Goal: Information Seeking & Learning: Understand process/instructions

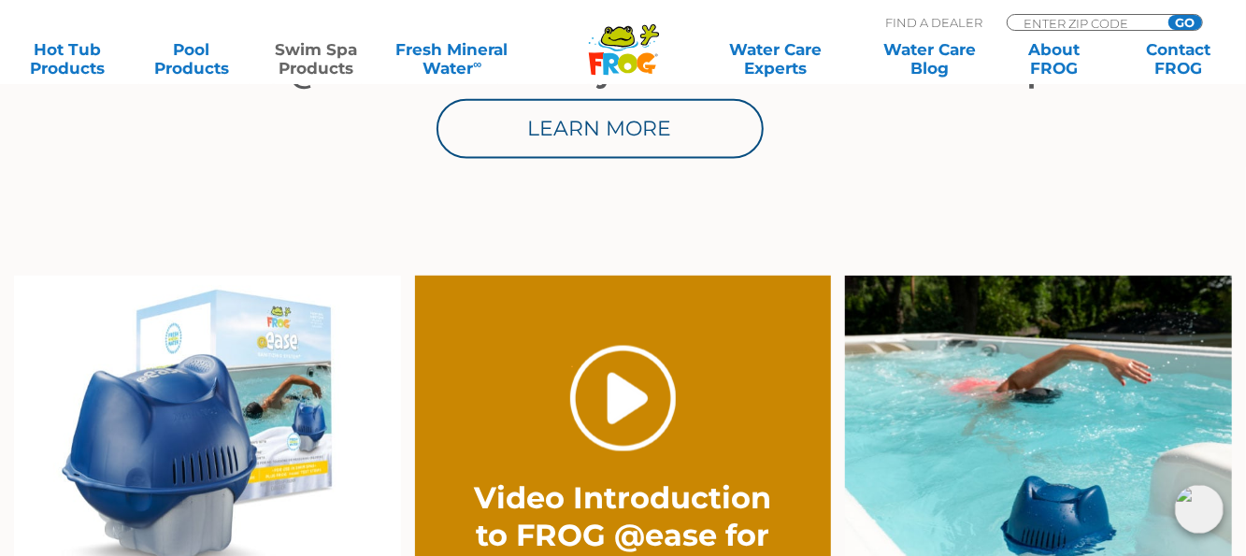
scroll to position [1308, 0]
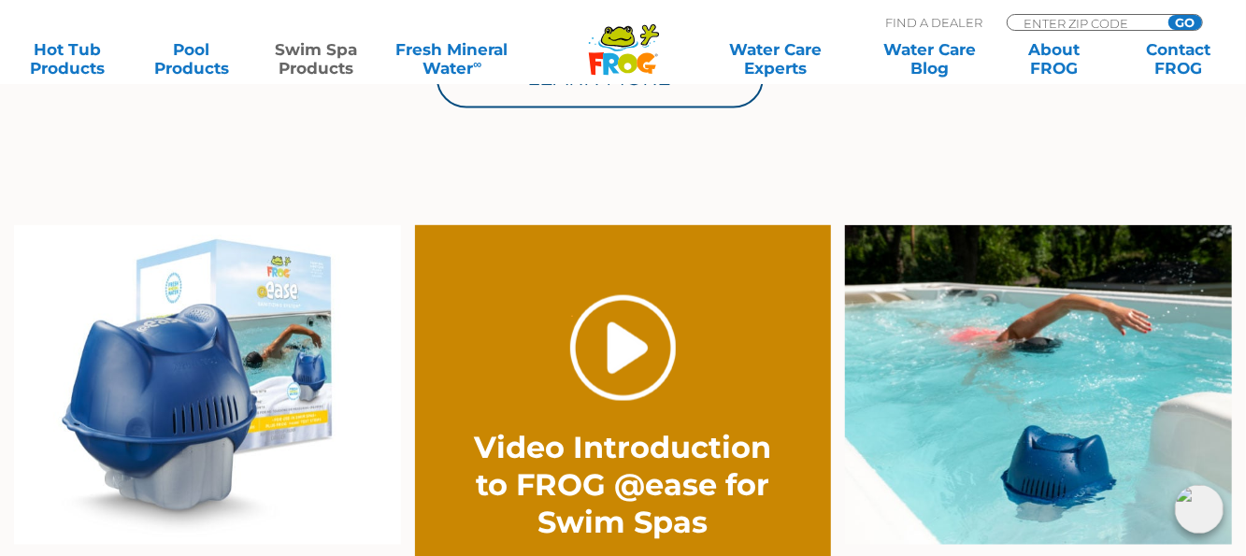
click at [619, 328] on link "." at bounding box center [623, 348] width 106 height 106
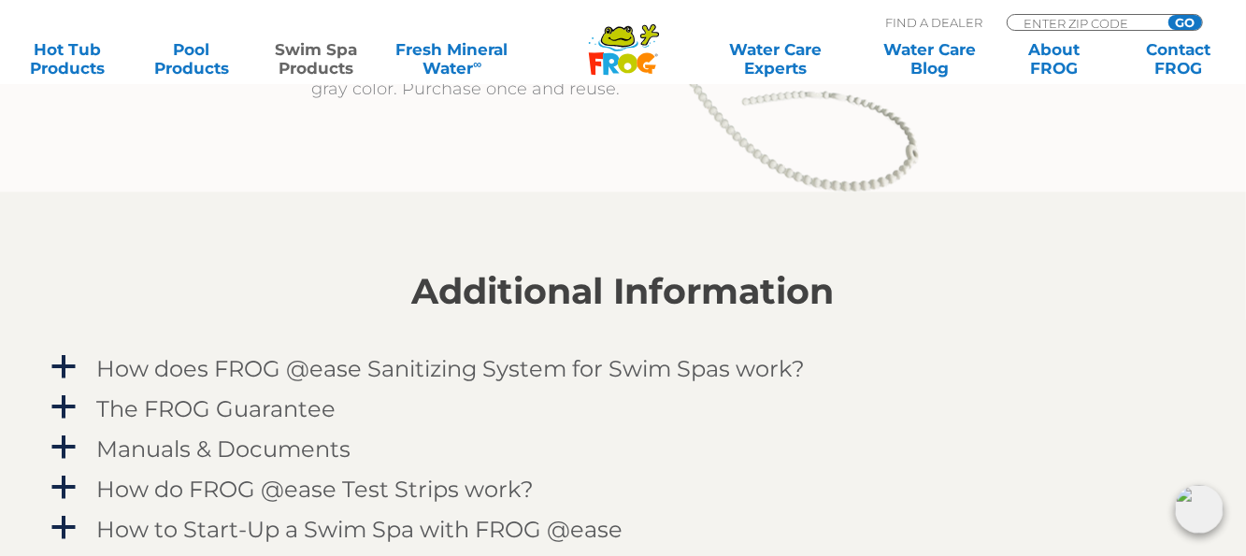
scroll to position [2243, 0]
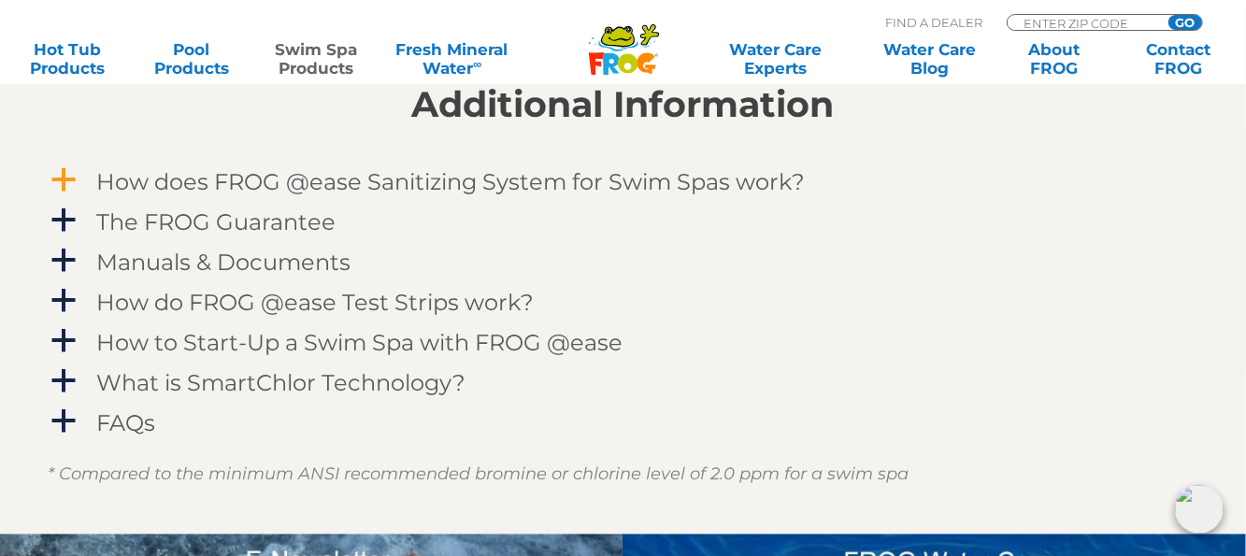
click at [66, 178] on span "a" at bounding box center [64, 180] width 28 height 28
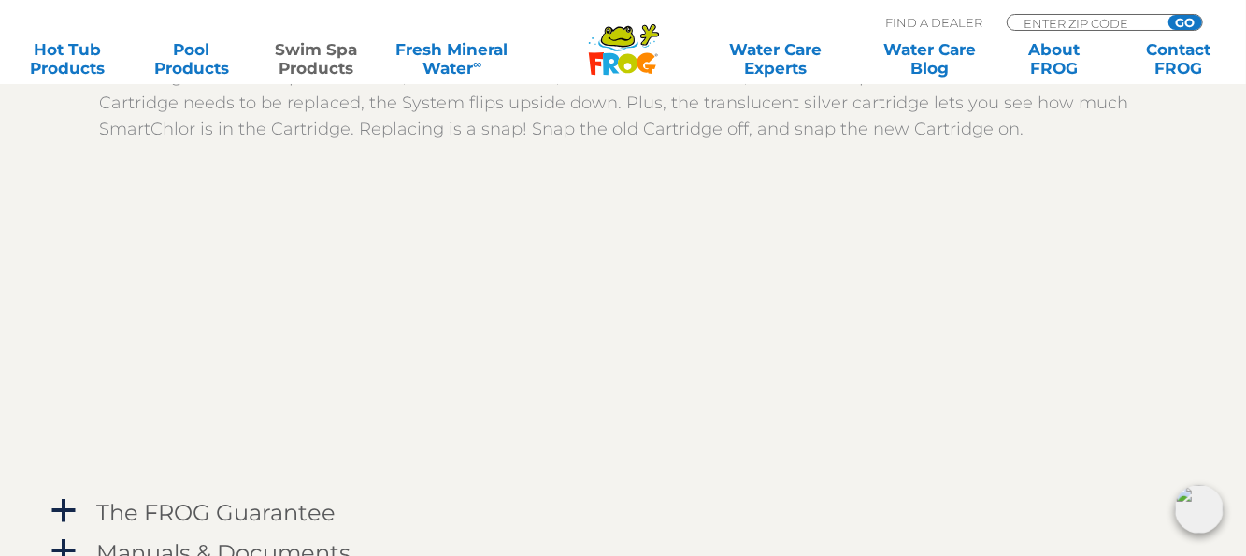
scroll to position [2616, 0]
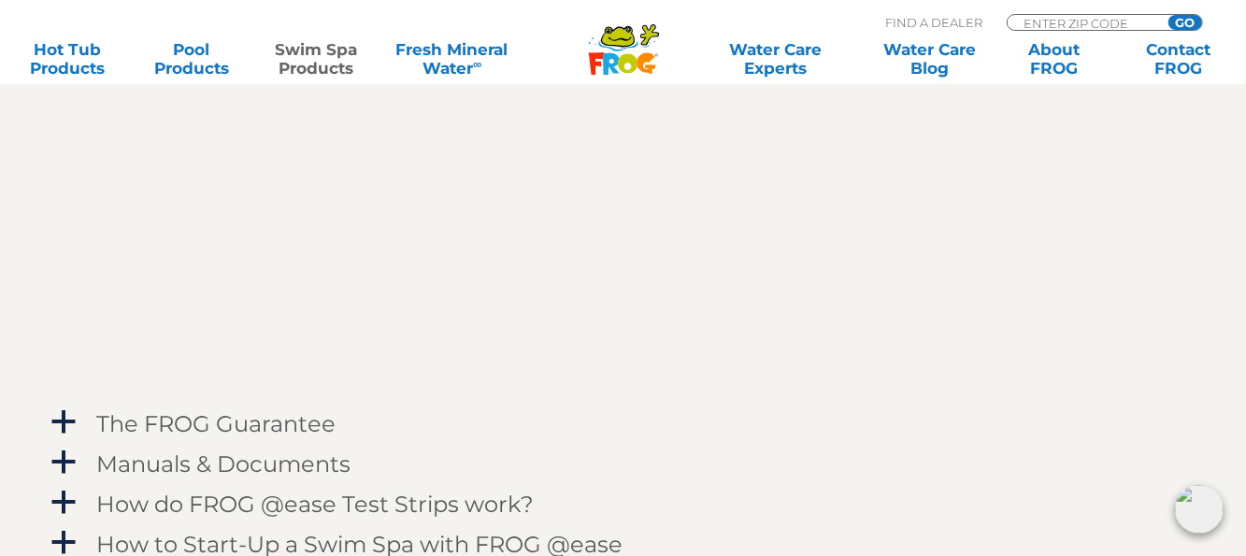
click at [1016, 182] on div at bounding box center [637, 240] width 1075 height 303
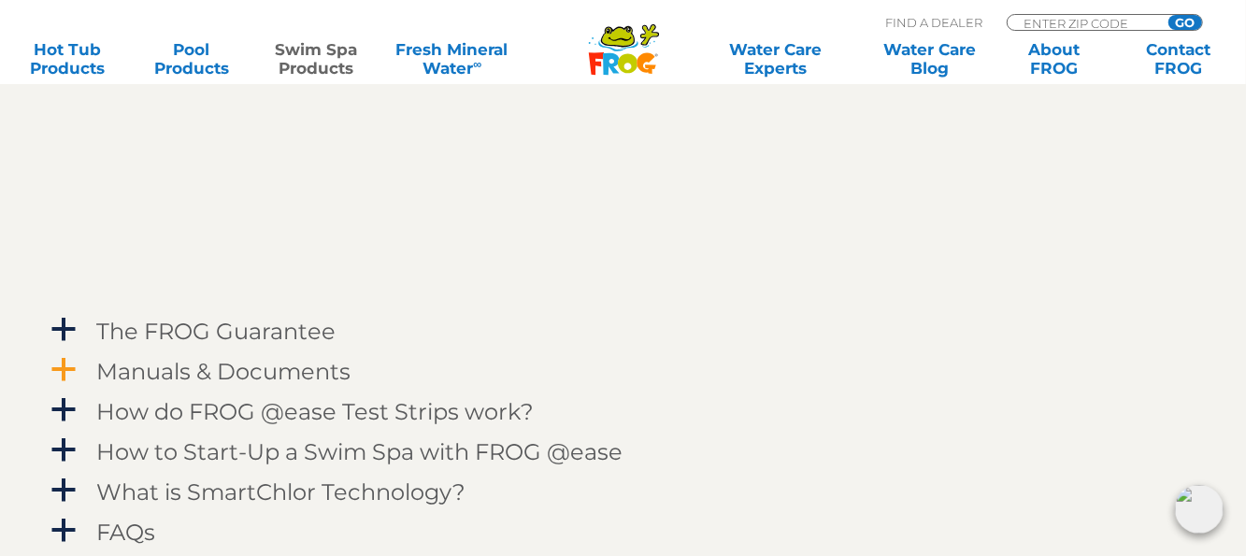
scroll to position [2710, 0]
click at [70, 318] on span "a" at bounding box center [64, 329] width 28 height 28
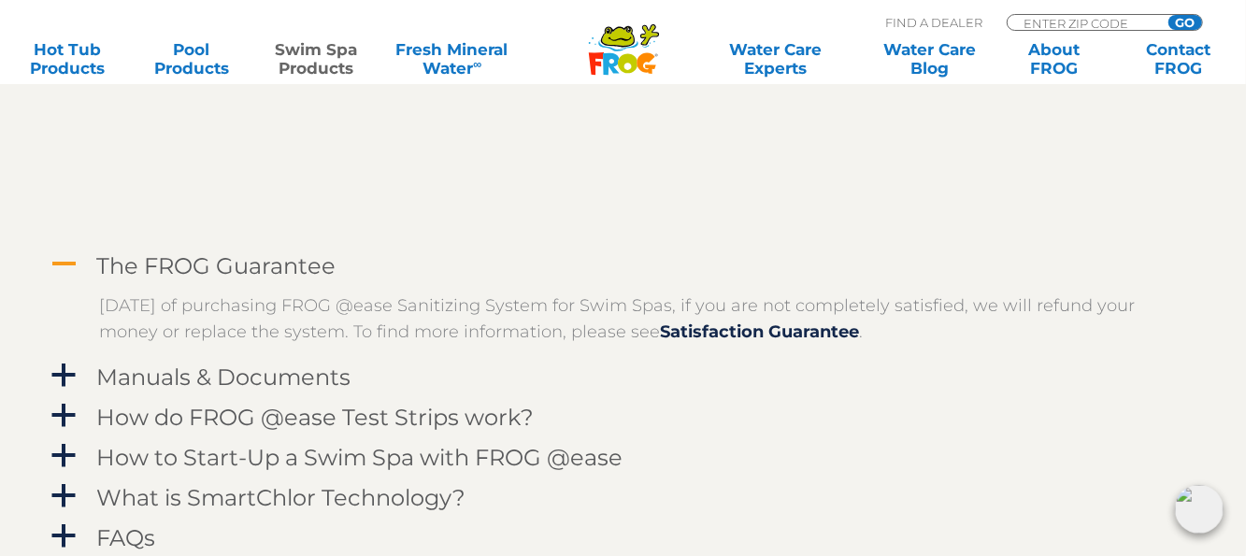
scroll to position [2897, 0]
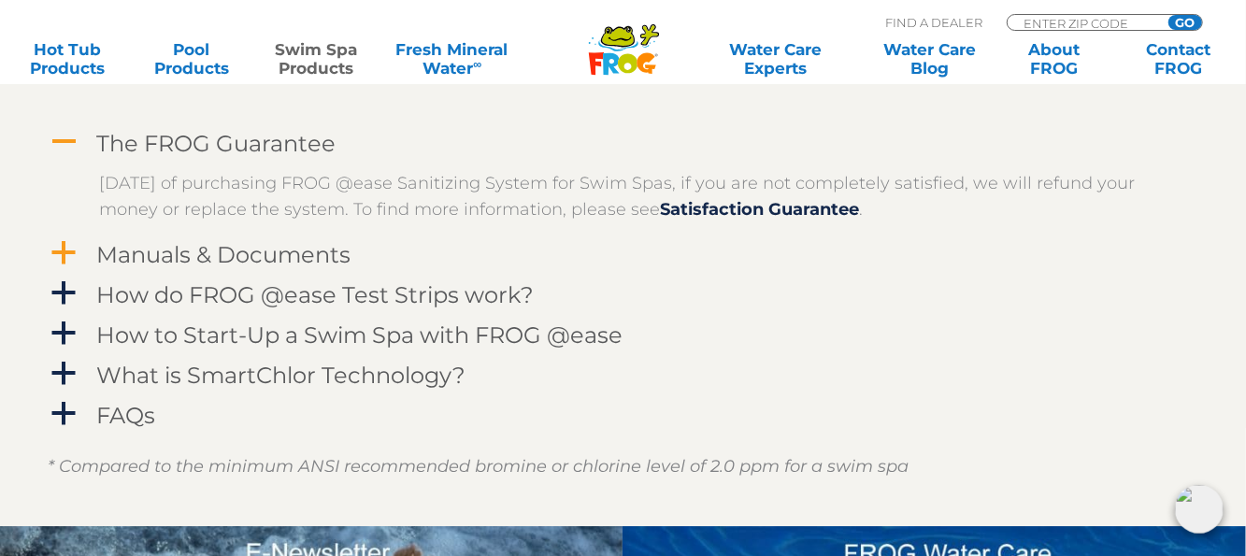
click at [78, 242] on link "a Manuals & Documents" at bounding box center [623, 254] width 1149 height 35
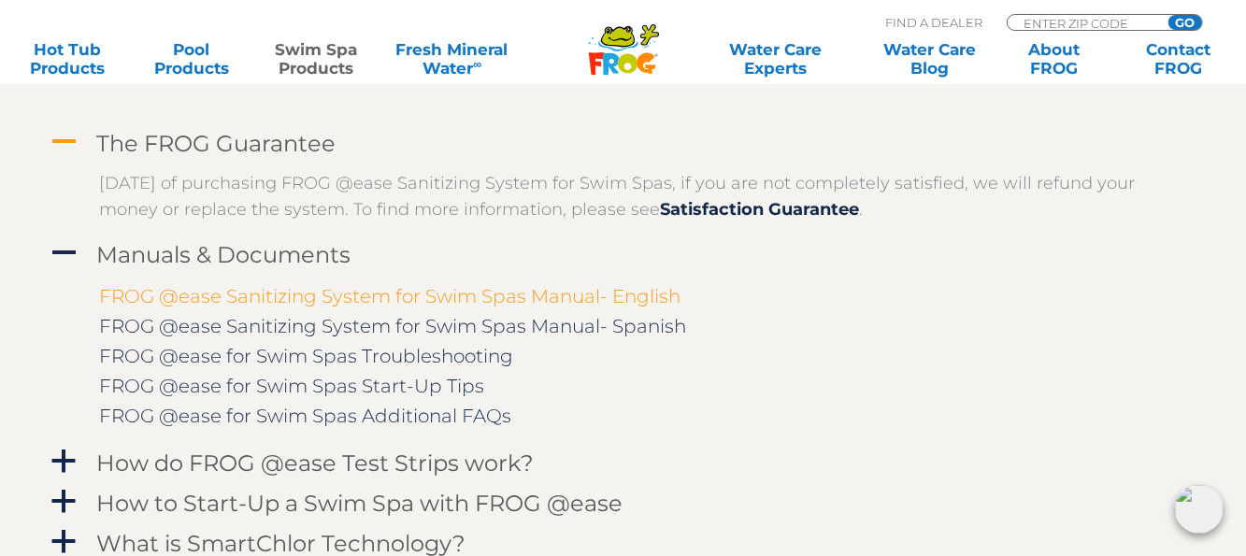
click at [314, 297] on link "FROG @ease Sanitizing System for Swim Spas Manual- English" at bounding box center [390, 296] width 581 height 22
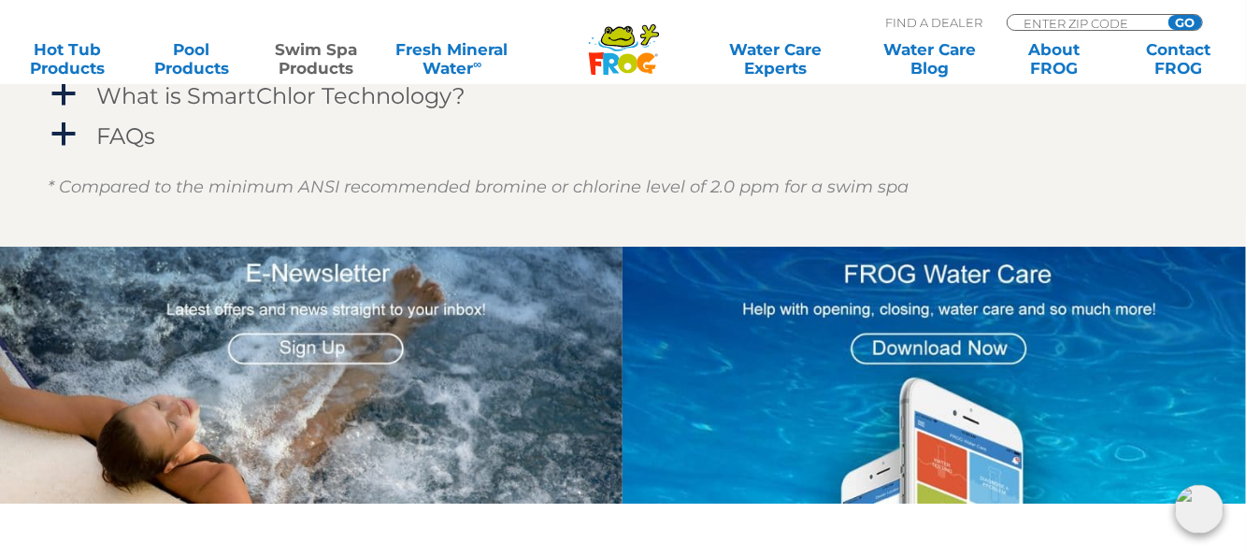
scroll to position [3364, 0]
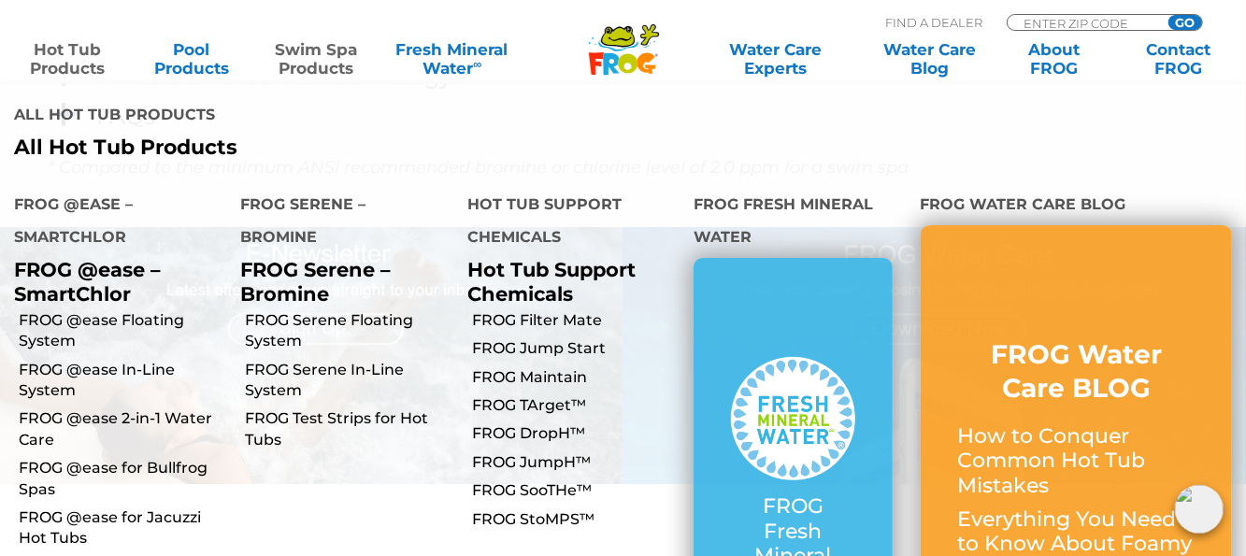
click at [81, 52] on link "Hot Tub Products" at bounding box center [67, 58] width 96 height 37
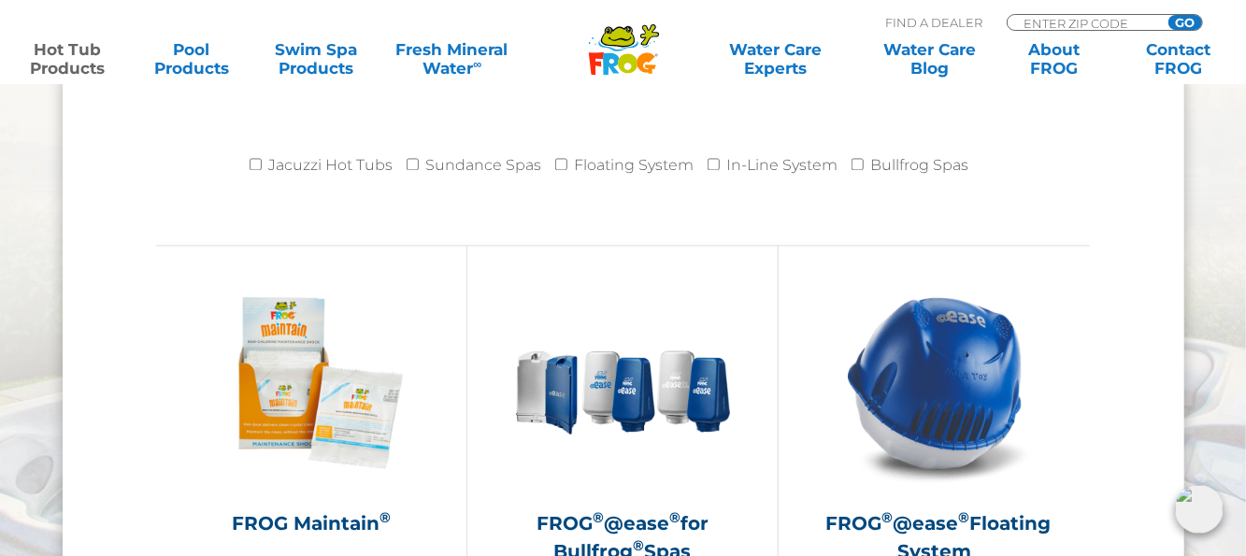
scroll to position [2056, 0]
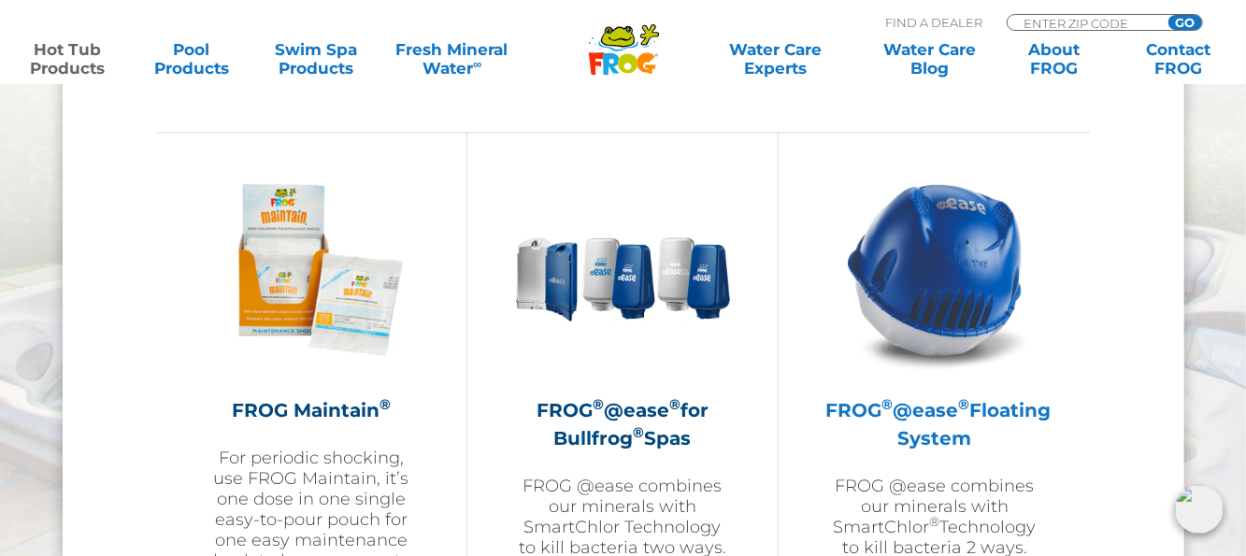
click at [907, 279] on img at bounding box center [934, 269] width 217 height 217
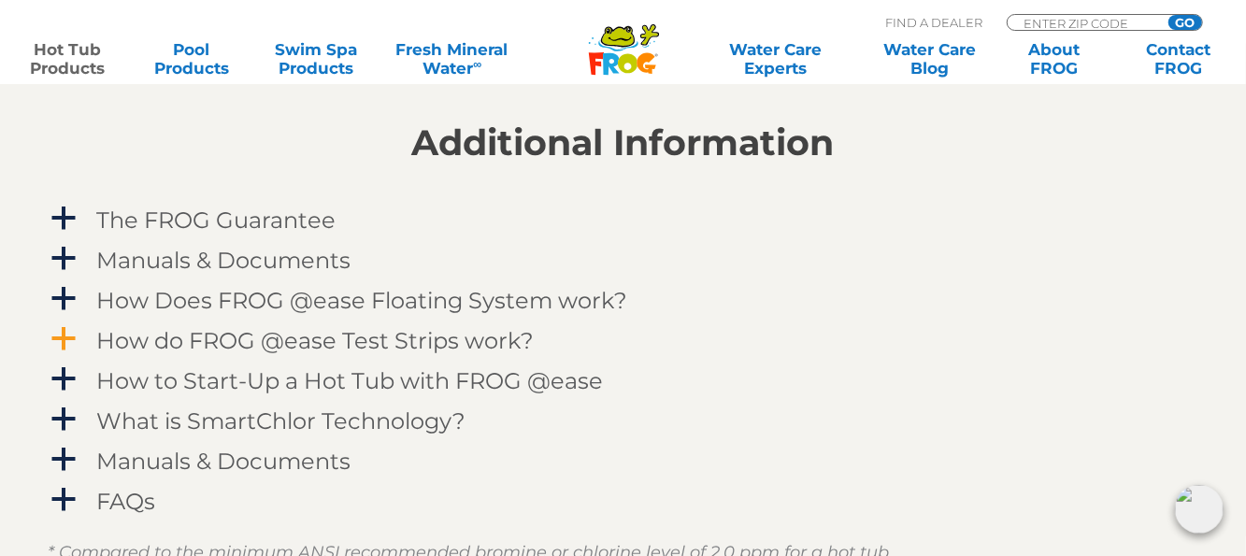
scroll to position [1869, 0]
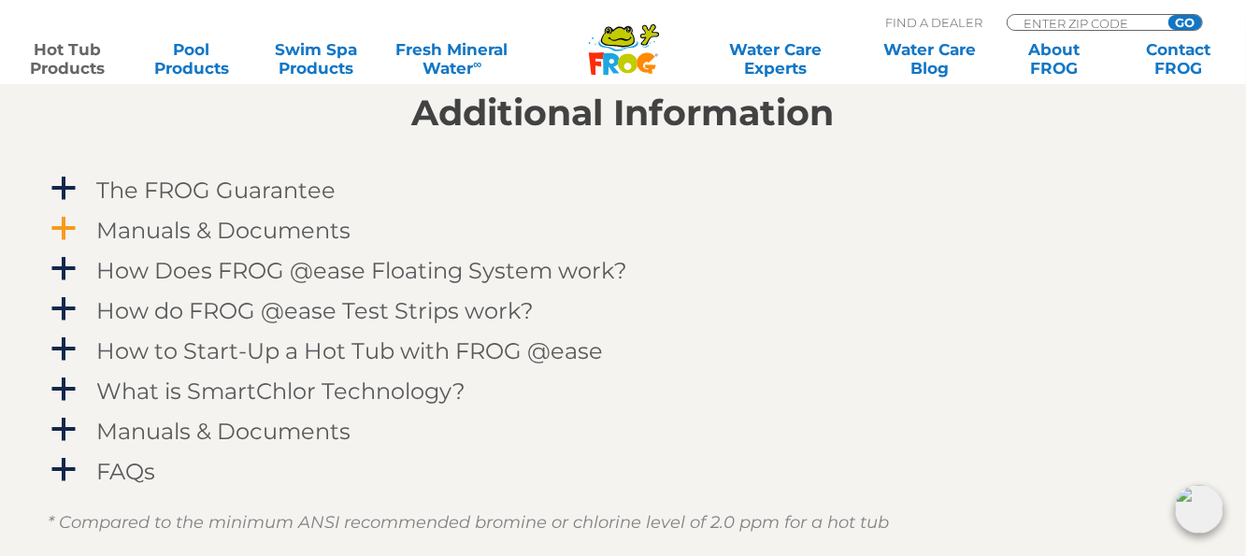
click at [71, 221] on span "a" at bounding box center [64, 229] width 28 height 28
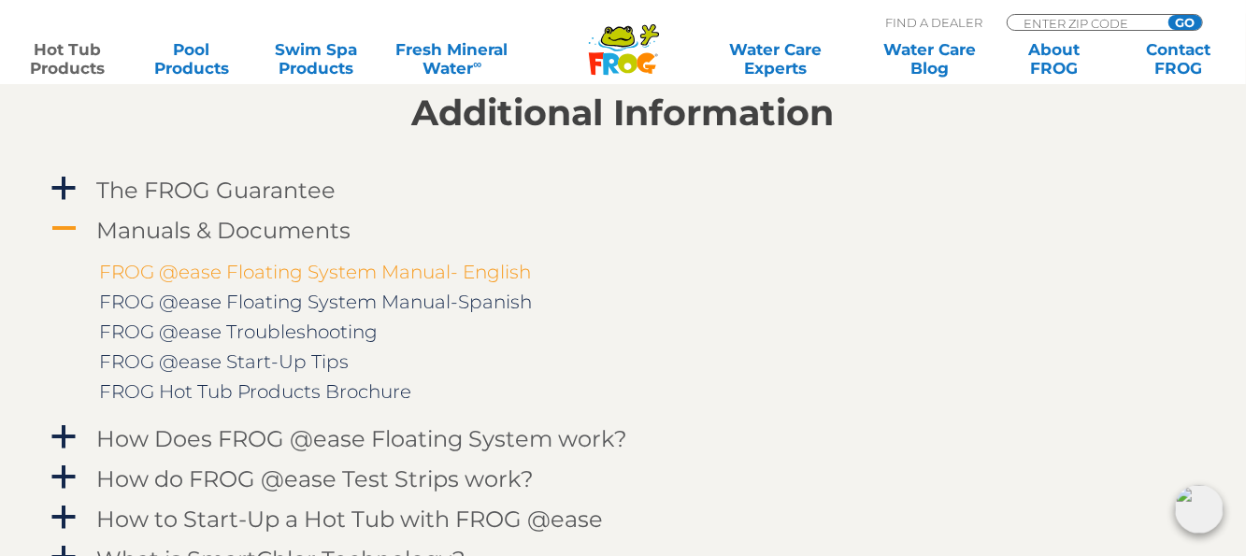
click at [309, 269] on link "FROG @ease Floating System Manual- English" at bounding box center [316, 272] width 432 height 22
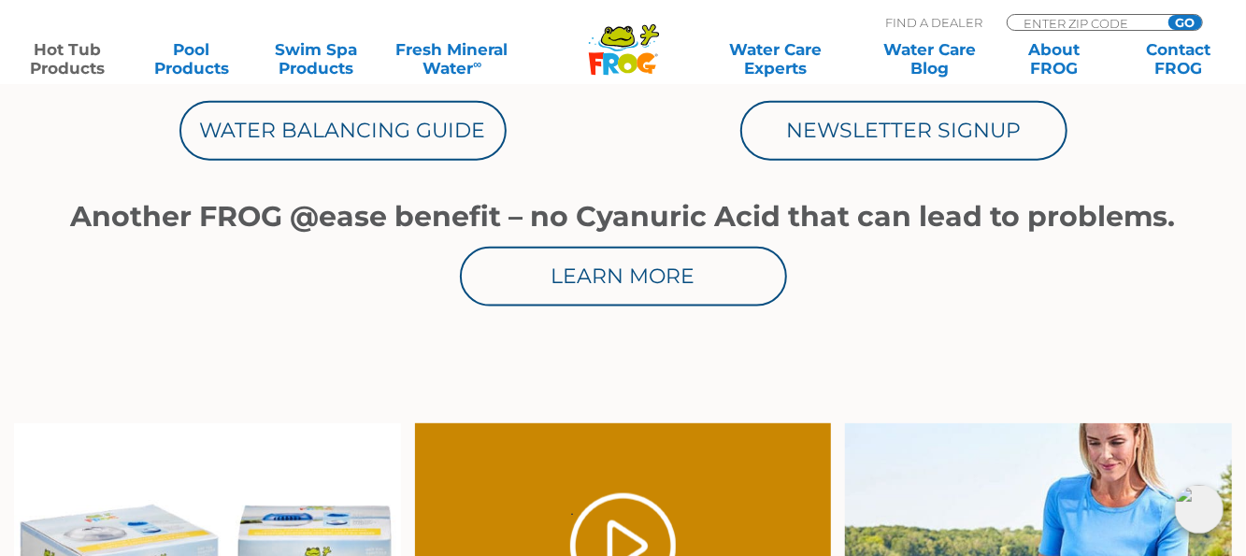
scroll to position [934, 0]
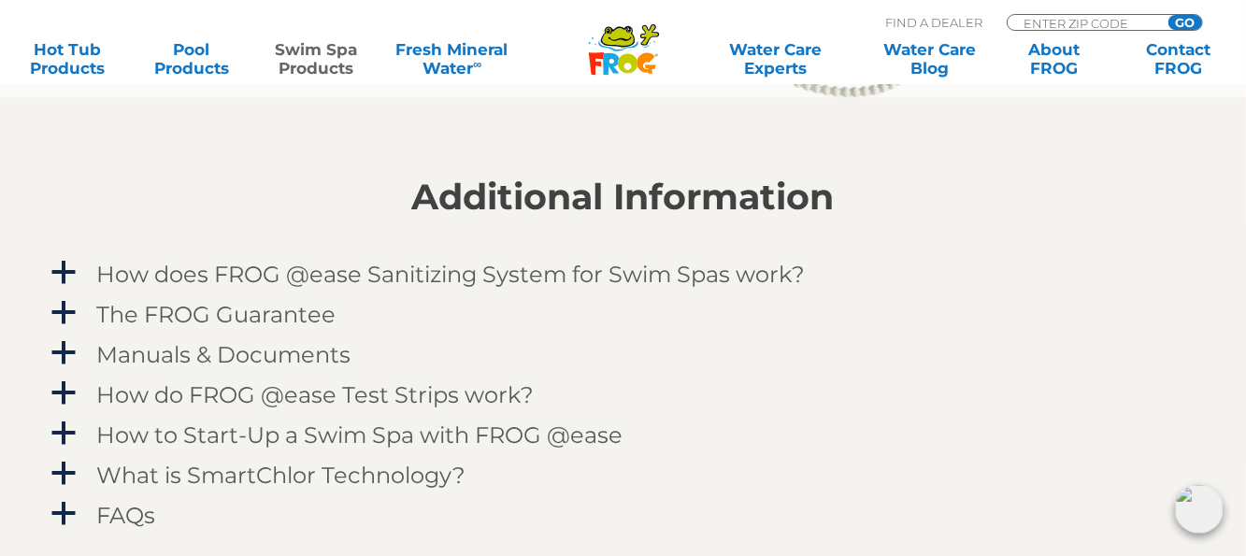
scroll to position [2149, 0]
click at [57, 352] on span "a" at bounding box center [64, 354] width 28 height 28
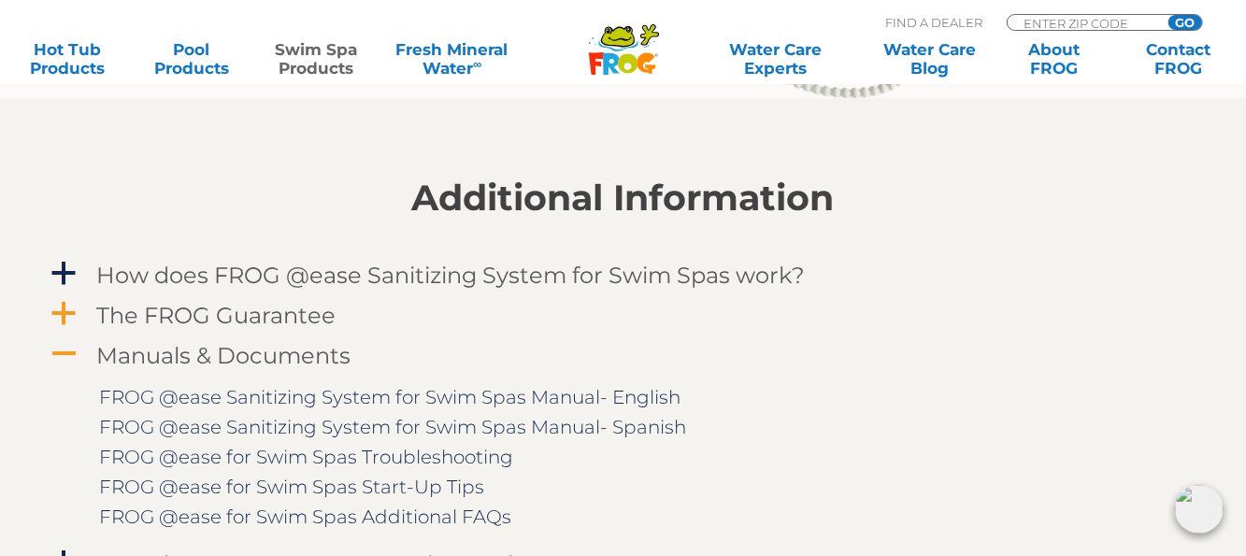
click at [61, 308] on span "a" at bounding box center [64, 314] width 28 height 28
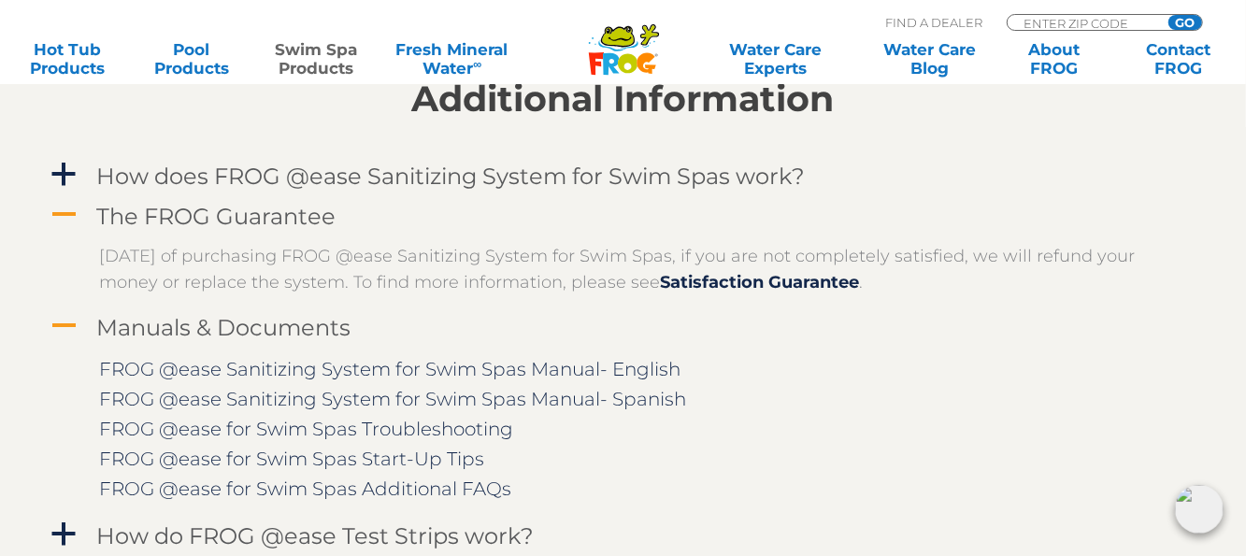
scroll to position [2243, 0]
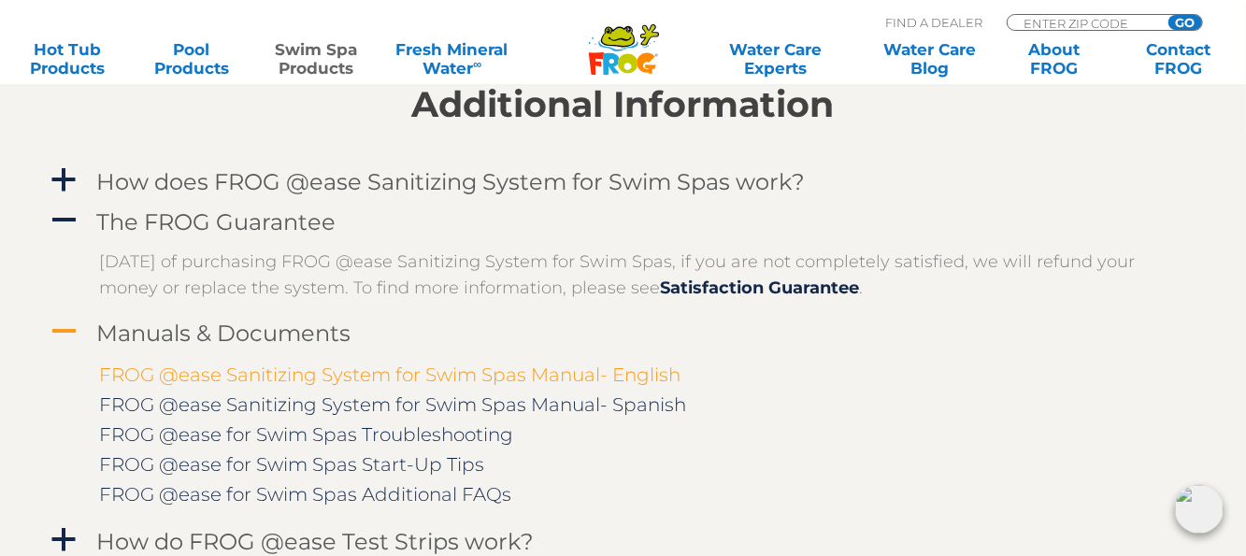
click at [278, 372] on link "FROG @ease Sanitizing System for Swim Spas Manual- English" at bounding box center [390, 374] width 581 height 22
